Goal: Task Accomplishment & Management: Manage account settings

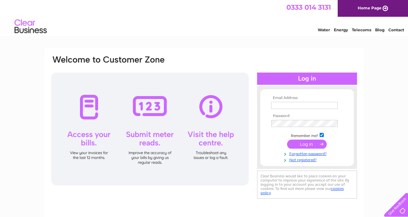
click at [294, 106] on input "text" at bounding box center [304, 105] width 66 height 7
type input "[EMAIL_ADDRESS][DOMAIN_NAME]"
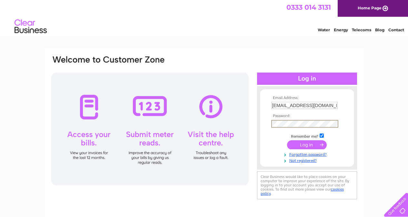
click at [287, 140] on input "submit" at bounding box center [307, 144] width 40 height 9
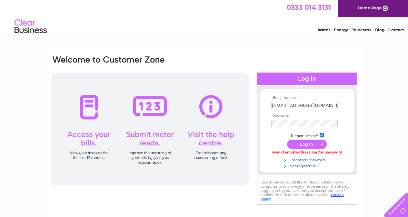
click at [307, 159] on link "Forgotten password?" at bounding box center [307, 159] width 73 height 6
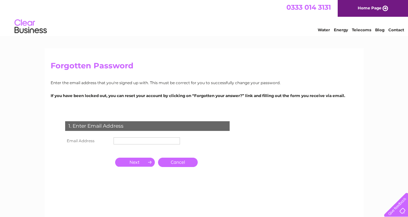
click at [162, 140] on input "text" at bounding box center [146, 140] width 66 height 7
type input "[EMAIL_ADDRESS][DOMAIN_NAME]"
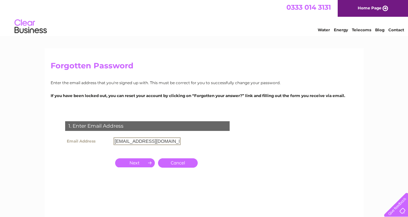
click at [143, 161] on input "button" at bounding box center [135, 162] width 40 height 9
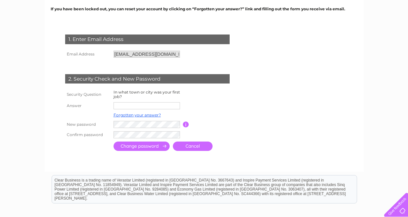
scroll to position [89, 0]
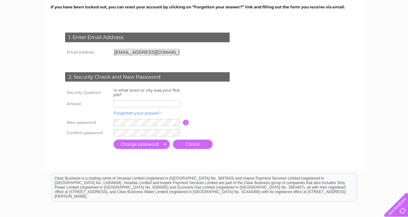
click at [139, 112] on link "Forgotten your answer?" at bounding box center [136, 113] width 47 height 5
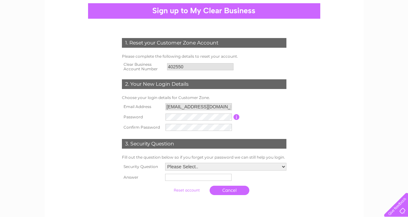
scroll to position [63, 0]
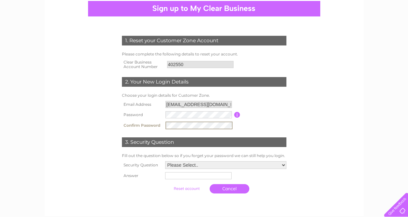
click at [284, 164] on select "Please Select.. In what town or city was your first job? In what town or city d…" at bounding box center [225, 165] width 121 height 8
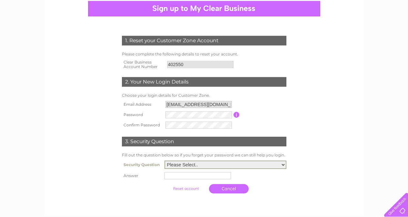
select select "1"
click at [164, 161] on select "Please Select.. In what town or city was your first job? In what town or city d…" at bounding box center [225, 164] width 122 height 8
click at [218, 177] on input "text" at bounding box center [197, 175] width 66 height 7
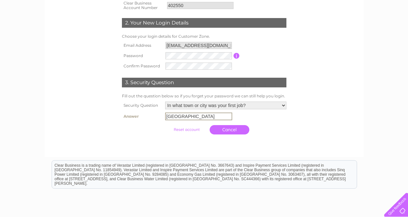
scroll to position [124, 0]
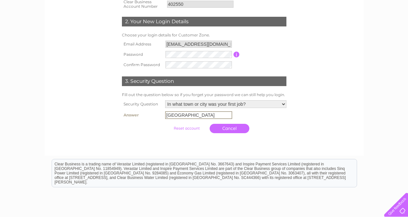
type input "leicester"
click at [194, 127] on input "submit" at bounding box center [187, 127] width 40 height 9
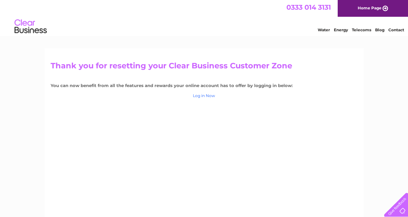
click at [208, 96] on link "Log in Now" at bounding box center [204, 95] width 22 height 5
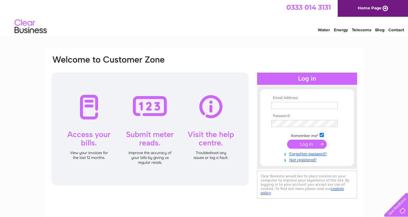
click at [298, 102] on input "text" at bounding box center [304, 105] width 66 height 7
type input "Kirkmichaelvillageshop@gmail.com"
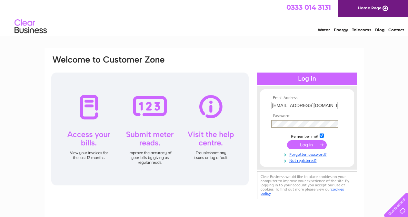
click at [315, 146] on input "submit" at bounding box center [307, 144] width 40 height 9
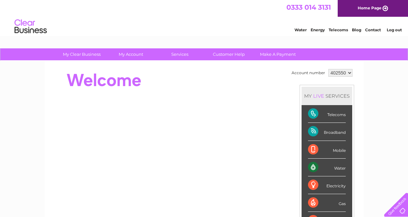
click at [315, 166] on div "Water" at bounding box center [327, 168] width 38 height 18
click at [338, 168] on div "Water" at bounding box center [327, 168] width 38 height 18
click at [313, 166] on div "Water" at bounding box center [327, 168] width 38 height 18
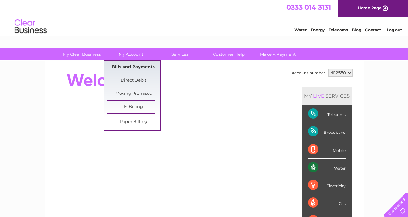
click at [139, 68] on link "Bills and Payments" at bounding box center [133, 67] width 53 height 13
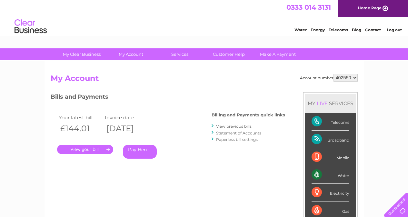
click at [234, 126] on link "View previous bills" at bounding box center [233, 126] width 35 height 5
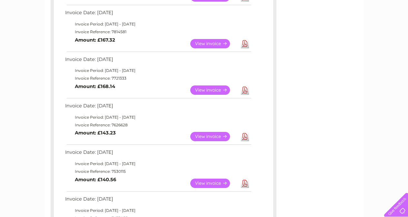
scroll to position [220, 0]
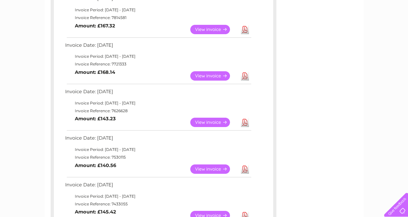
click at [208, 122] on link "View" at bounding box center [213, 122] width 47 height 9
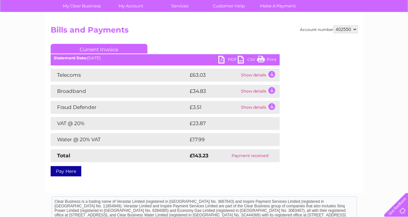
scroll to position [55, 0]
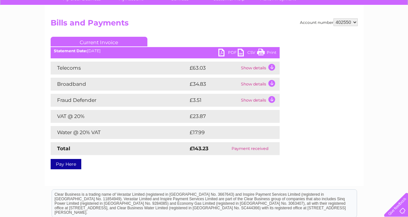
click at [221, 52] on link "PDF" at bounding box center [227, 53] width 19 height 9
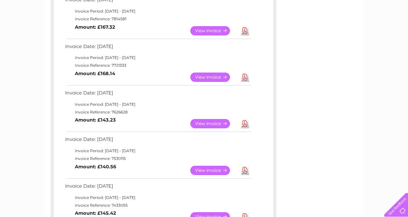
click at [207, 74] on link "View" at bounding box center [213, 76] width 47 height 9
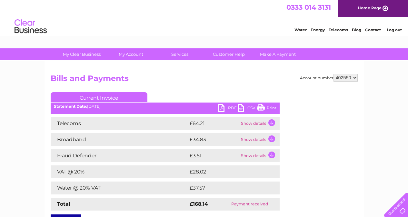
click at [226, 106] on link "PDF" at bounding box center [227, 108] width 19 height 9
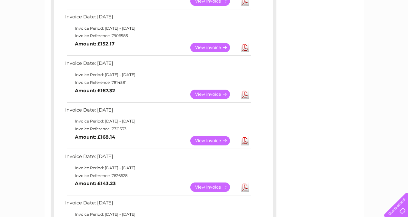
scroll to position [153, 0]
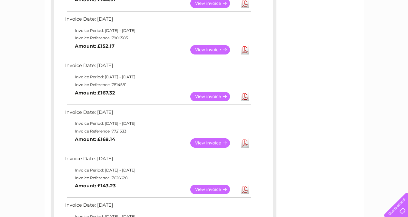
click at [218, 95] on link "View" at bounding box center [213, 96] width 47 height 9
click at [213, 48] on link "View" at bounding box center [213, 49] width 47 height 9
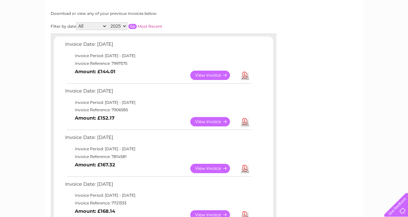
scroll to position [75, 0]
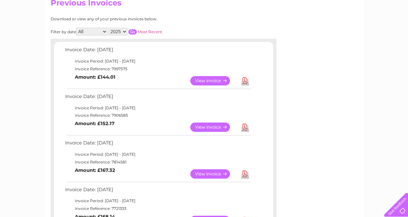
click at [209, 127] on link "View" at bounding box center [213, 126] width 47 height 9
click at [209, 81] on link "View" at bounding box center [213, 80] width 47 height 9
